Goal: Navigation & Orientation: Find specific page/section

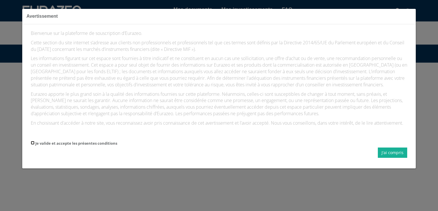
click at [32, 144] on input "Je valide et accepte les présentes conditions" at bounding box center [33, 143] width 4 height 4
checkbox input "true"
click at [390, 157] on button "J'ai compris" at bounding box center [392, 152] width 29 height 10
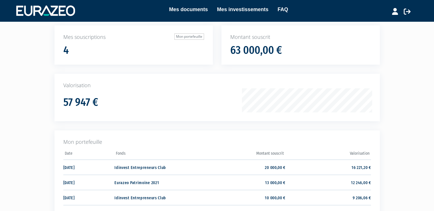
scroll to position [38, 0]
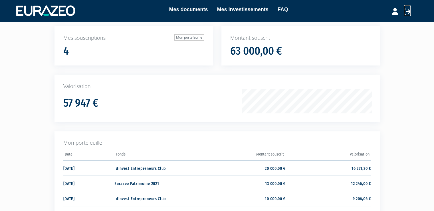
click at [405, 12] on icon at bounding box center [407, 11] width 7 height 7
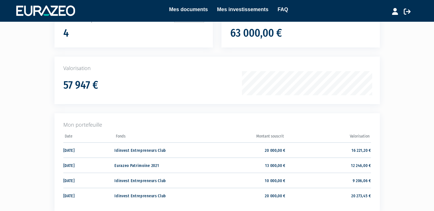
scroll to position [59, 0]
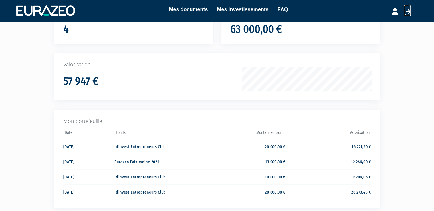
click at [408, 14] on icon at bounding box center [407, 11] width 7 height 7
